Goal: Task Accomplishment & Management: Use online tool/utility

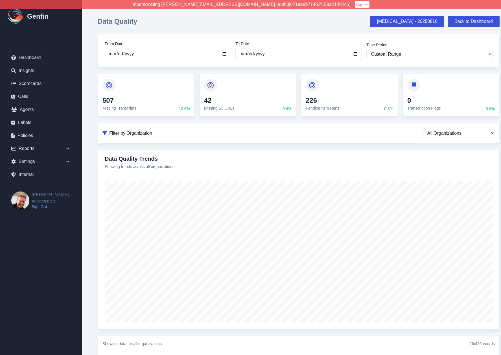
select select "custom"
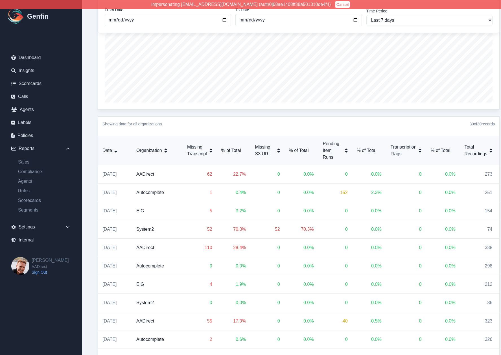
scroll to position [221, 0]
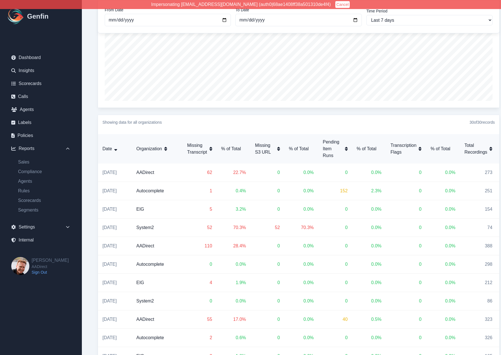
click at [90, 243] on div "Data Quality Hallucination - 20250816 Back to Dashboard From Date 2025-09-25 To…" at bounding box center [299, 255] width 434 height 952
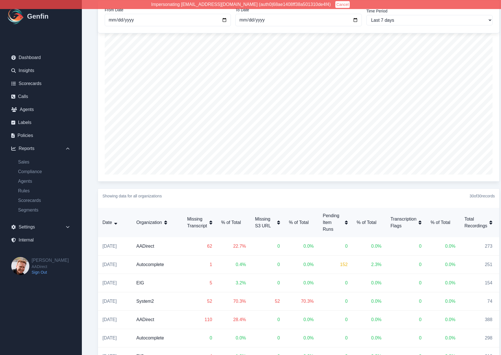
scroll to position [0, 0]
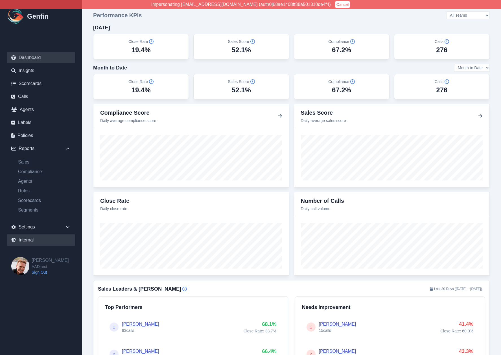
click at [30, 239] on link "Internal" at bounding box center [41, 239] width 68 height 11
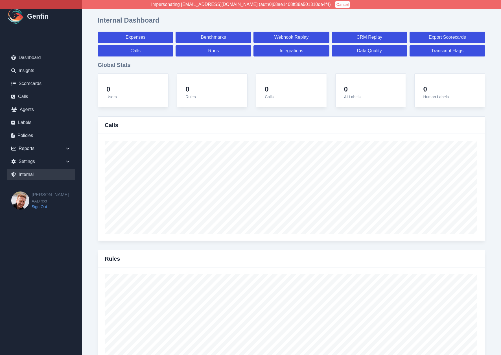
select select "paid"
select select "7"
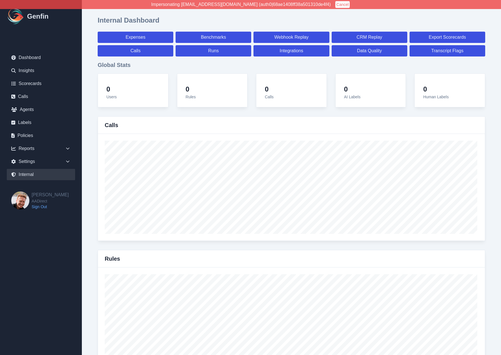
select select "paid"
select select "7"
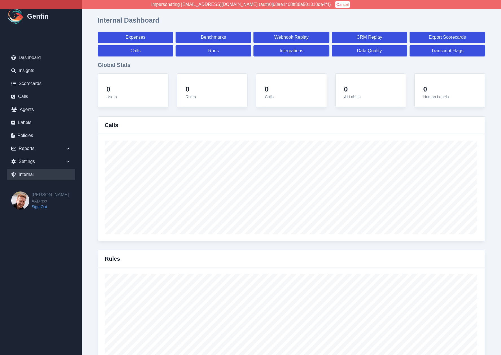
select select "7"
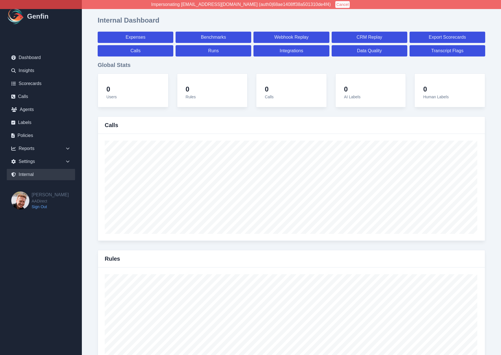
select select "7"
select select "paid"
select select "7"
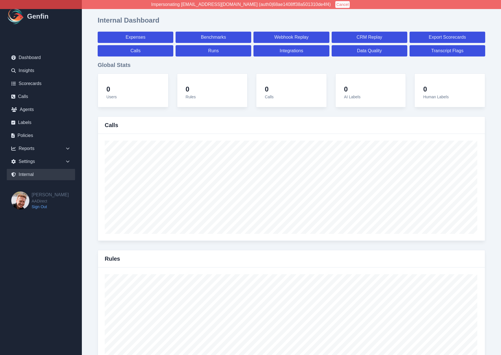
select select "7"
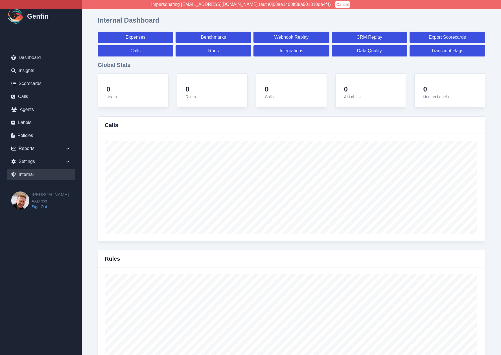
select select "7"
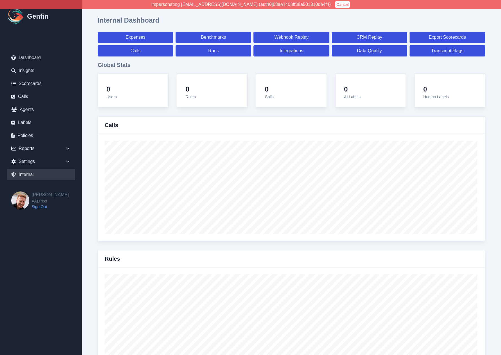
select select "7"
select select "paid"
select select "7"
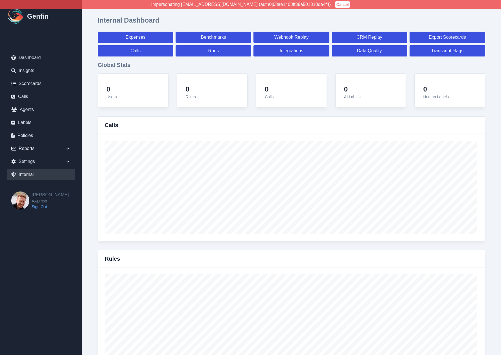
select select "7"
select select "paid"
select select "7"
select select "paid"
select select "7"
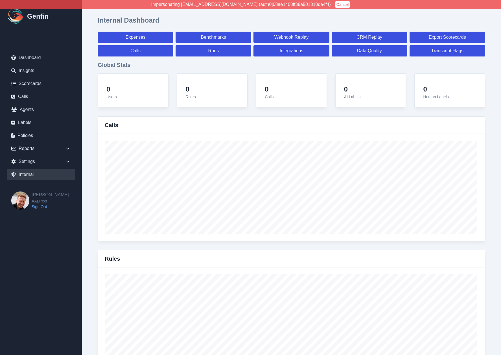
select select "paid"
select select "7"
select select "paid"
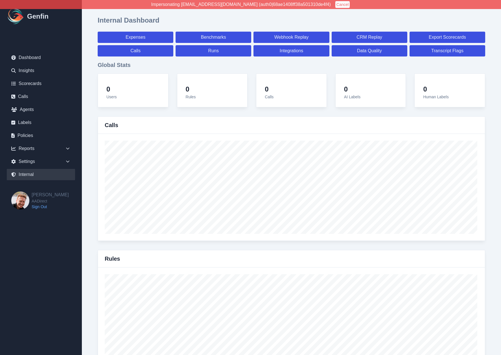
select select "7"
select select "paid"
select select "7"
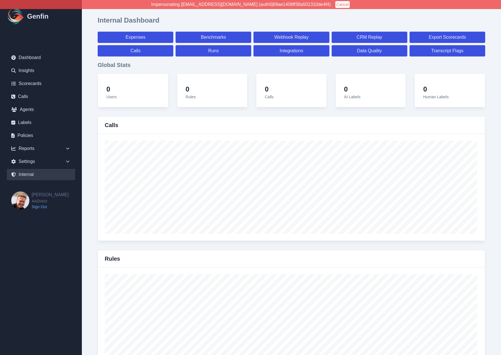
select select "7"
select select "paid"
select select "7"
select select "paid"
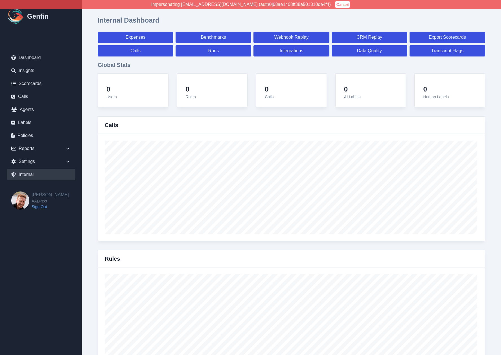
select select "7"
select select "paid"
select select "7"
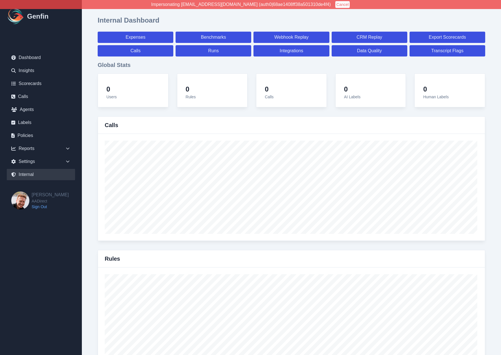
select select "7"
select select "paid"
select select "7"
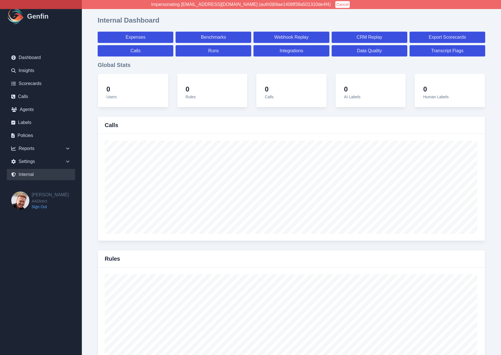
select select "7"
select select "paid"
select select "7"
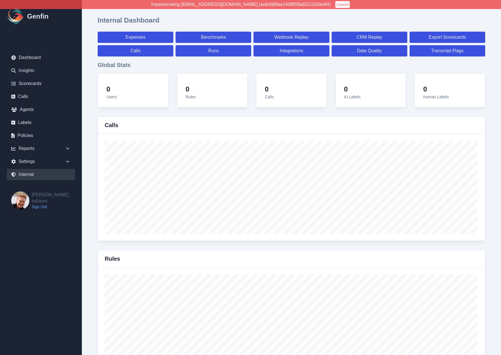
select select "7"
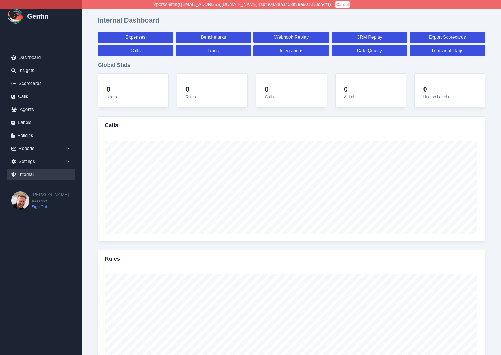
select select "paid"
select select "7"
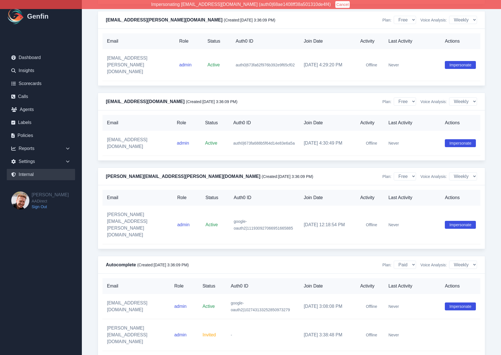
scroll to position [2093, 0]
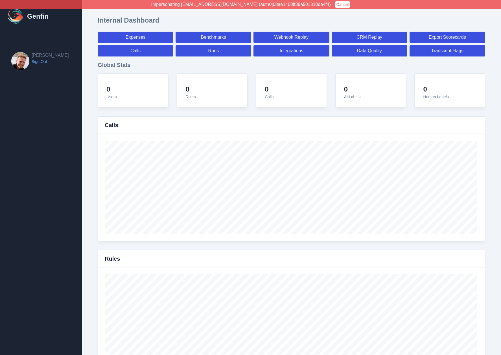
select select "paid"
select select "7"
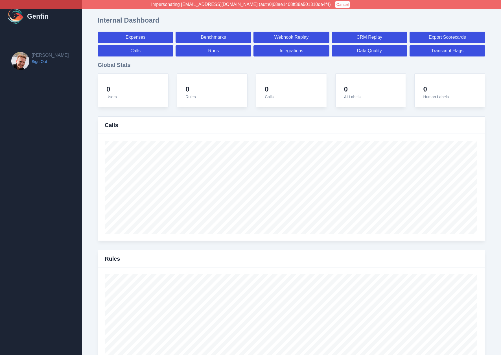
select select "paid"
select select "7"
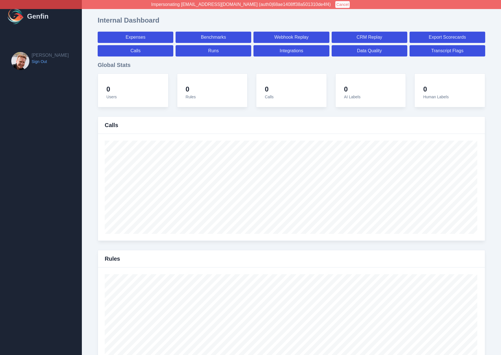
select select "7"
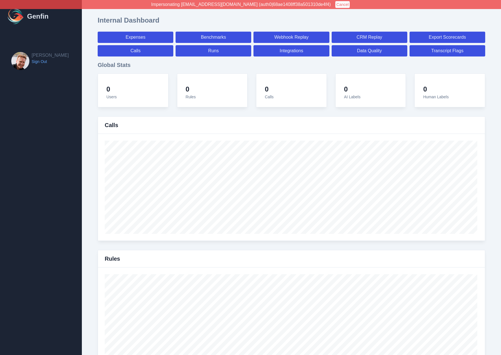
select select "7"
select select "paid"
select select "7"
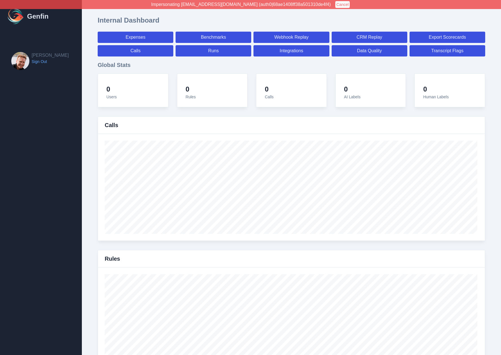
select select "7"
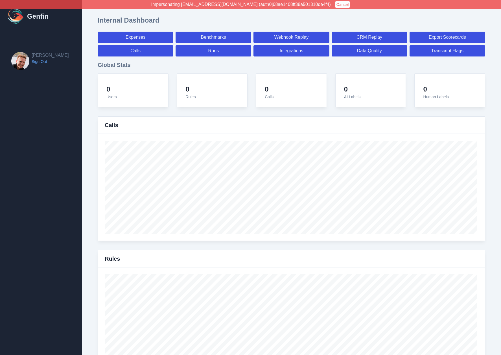
select select "7"
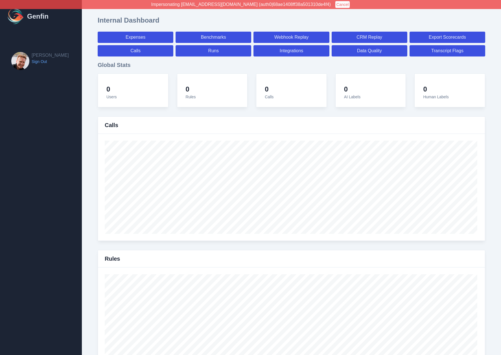
select select "7"
select select "paid"
select select "7"
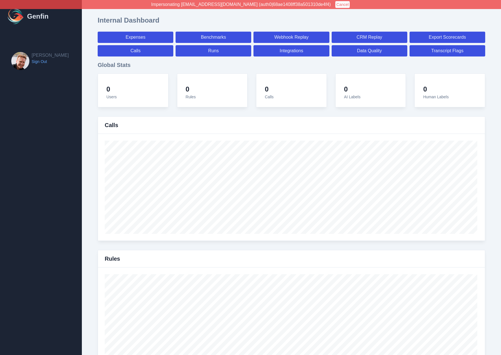
select select "7"
select select "paid"
select select "7"
select select "paid"
select select "7"
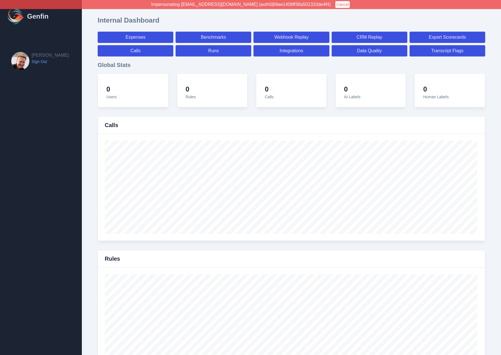
select select "paid"
select select "7"
select select "paid"
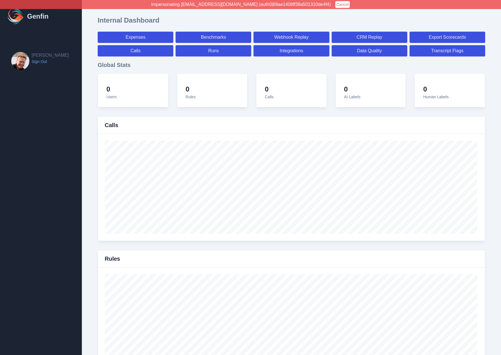
select select "7"
select select "paid"
select select "7"
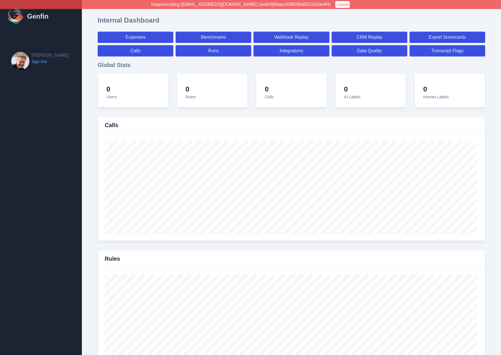
select select "7"
select select "paid"
select select "7"
select select "paid"
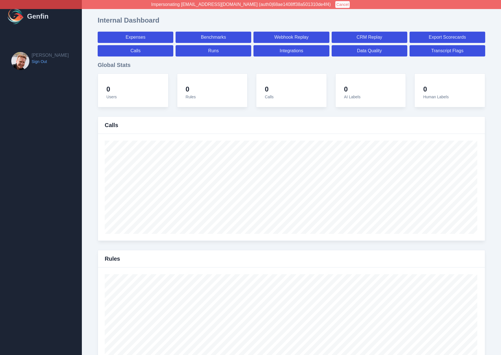
select select "7"
select select "paid"
select select "7"
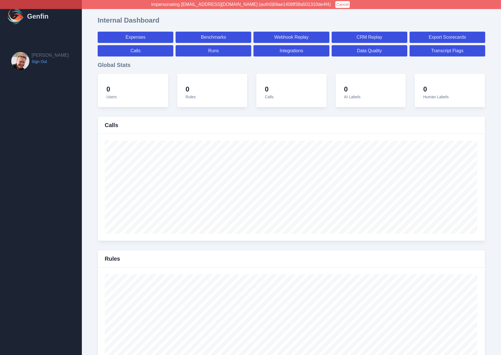
select select "7"
select select "paid"
select select "7"
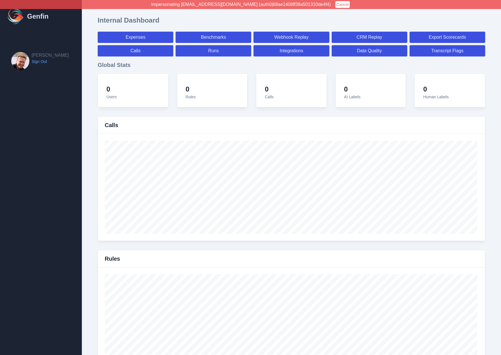
select select "7"
select select "paid"
select select "7"
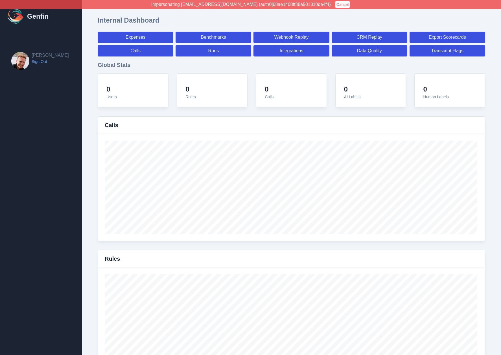
select select "7"
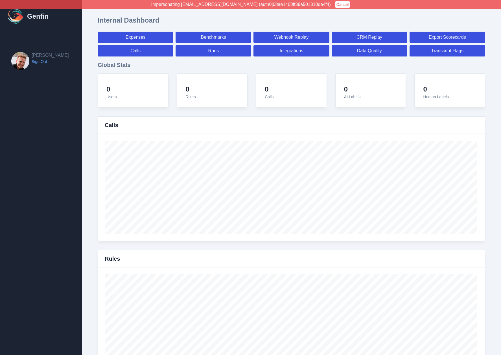
select select "paid"
select select "7"
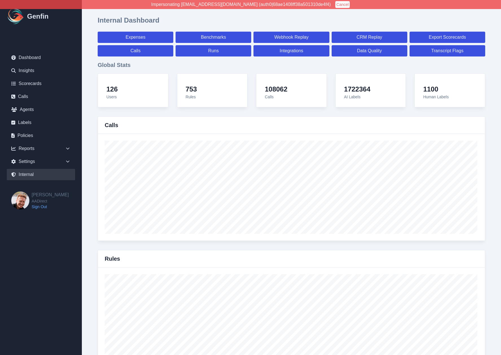
scroll to position [4045, 0]
